Goal: Communication & Community: Share content

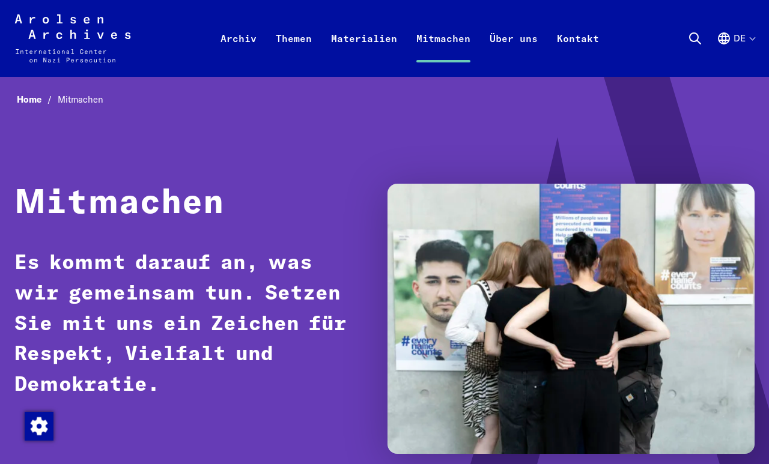
click at [743, 32] on button "de" at bounding box center [735, 52] width 38 height 43
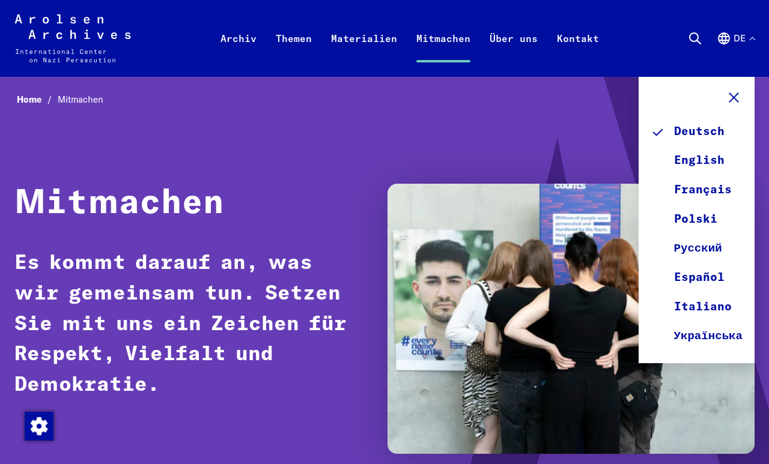
click at [670, 166] on link "English" at bounding box center [696, 160] width 92 height 29
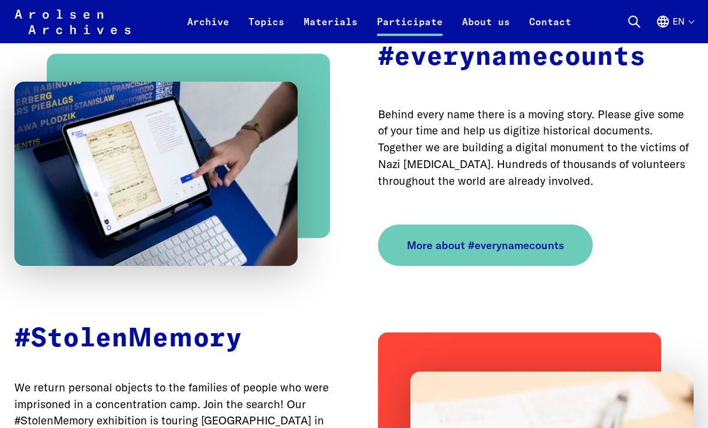
scroll to position [645, 0]
click at [423, 247] on span "More about #everynamecounts" at bounding box center [485, 245] width 157 height 16
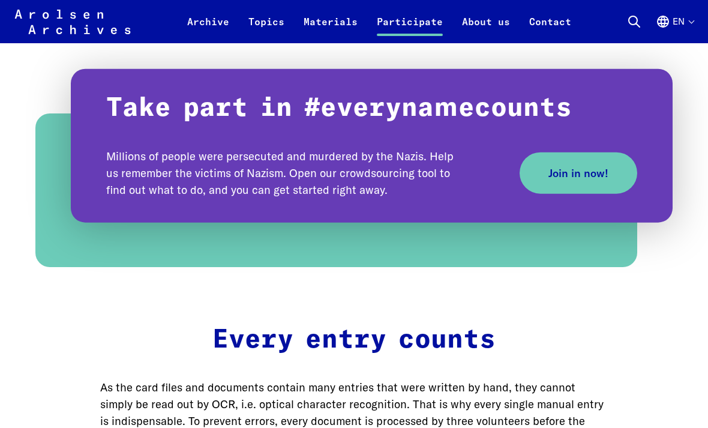
scroll to position [834, 0]
click at [570, 165] on span "Join in now!" at bounding box center [579, 173] width 60 height 16
